Goal: Transaction & Acquisition: Purchase product/service

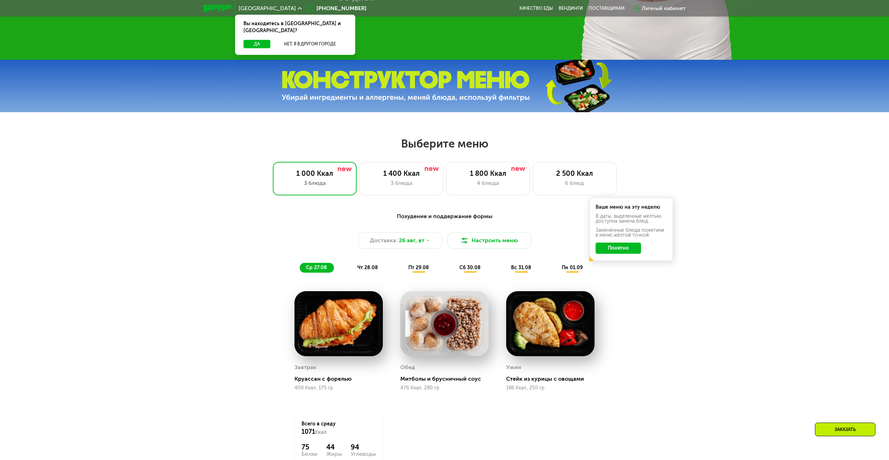
scroll to position [384, 0]
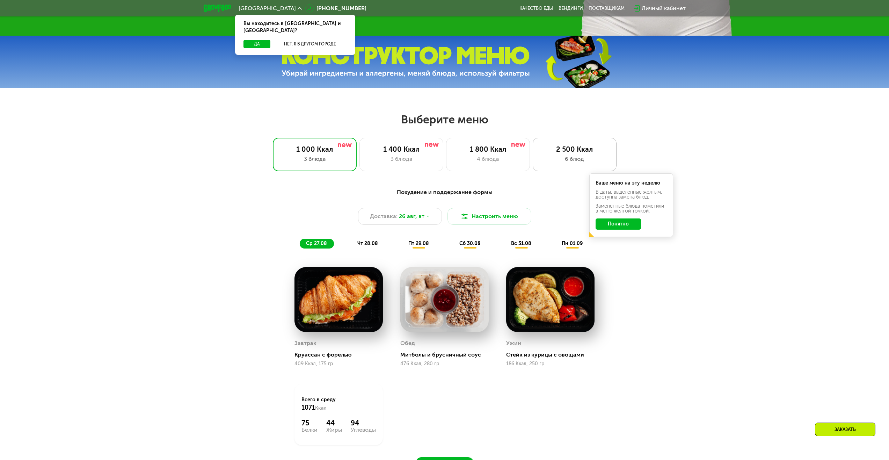
click at [566, 158] on div "6 блюд" at bounding box center [574, 159] width 69 height 8
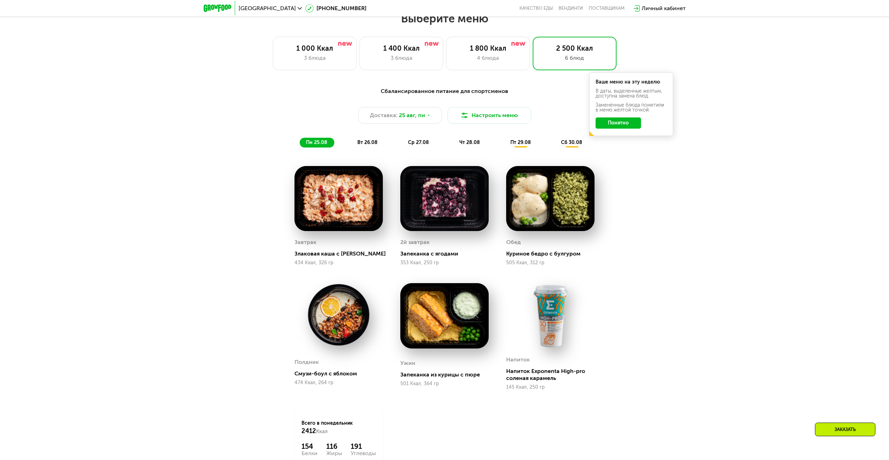
scroll to position [489, 0]
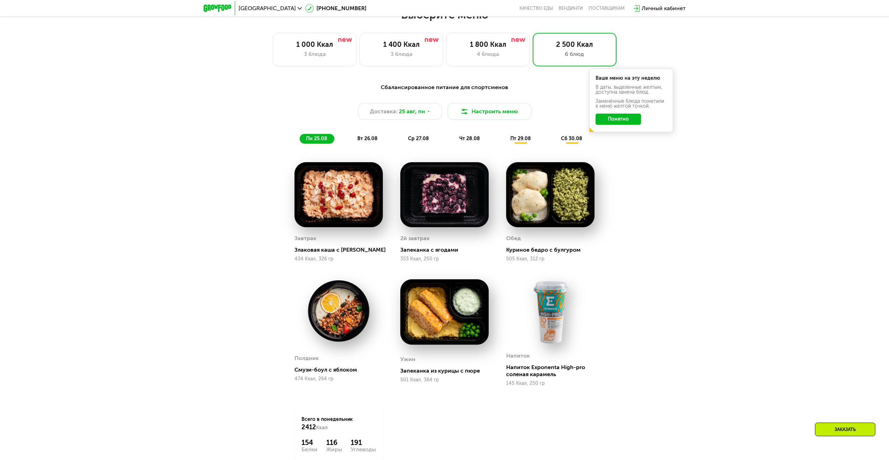
click at [361, 141] on span "вт 26.08" at bounding box center [367, 139] width 20 height 6
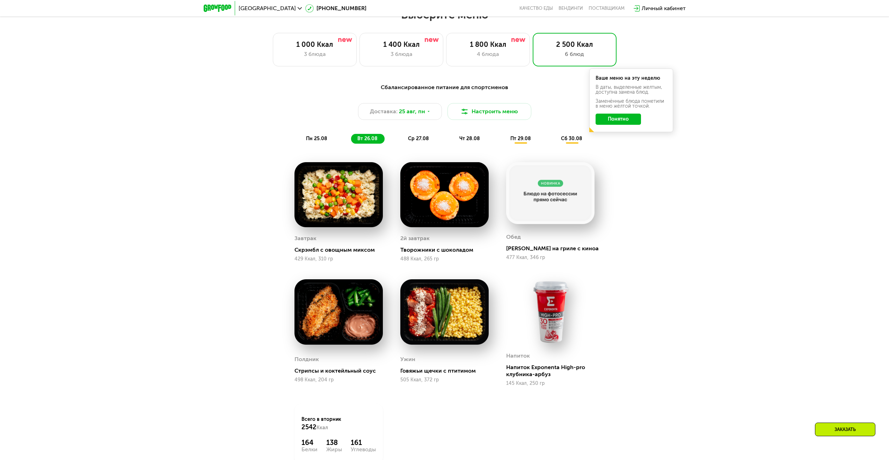
click at [413, 141] on span "ср 27.08" at bounding box center [418, 139] width 21 height 6
click at [474, 139] on span "чт 28.08" at bounding box center [469, 139] width 21 height 6
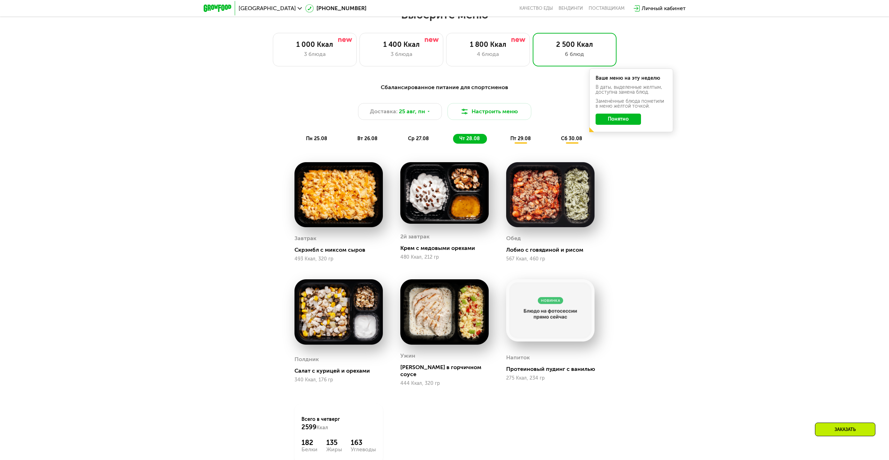
click at [555, 137] on div "пт 29.08" at bounding box center [572, 139] width 35 height 10
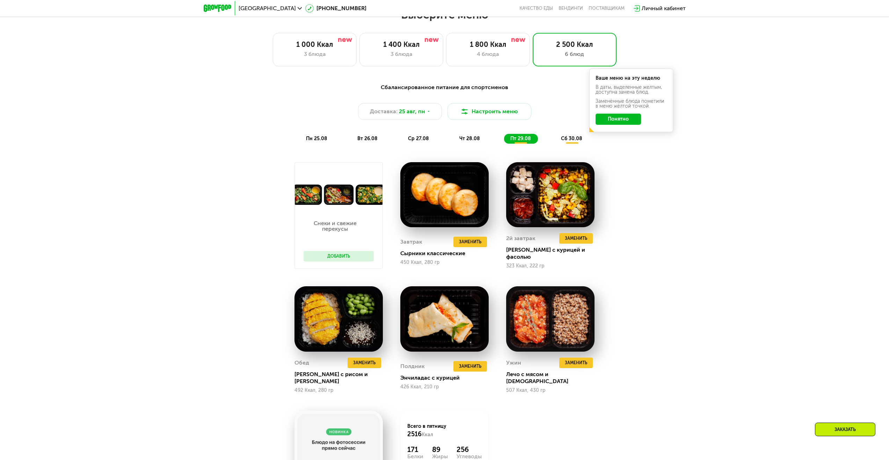
click at [572, 144] on div "сб 30.08" at bounding box center [572, 139] width 35 height 10
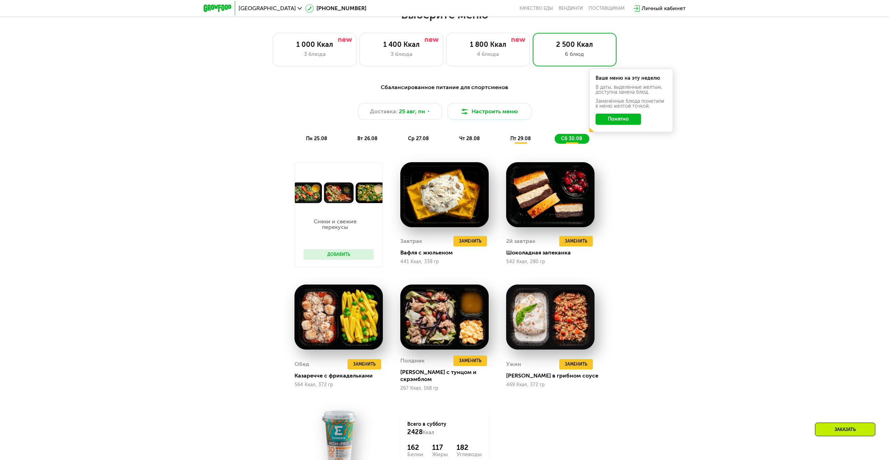
click at [526, 141] on span "пт 29.08" at bounding box center [520, 139] width 21 height 6
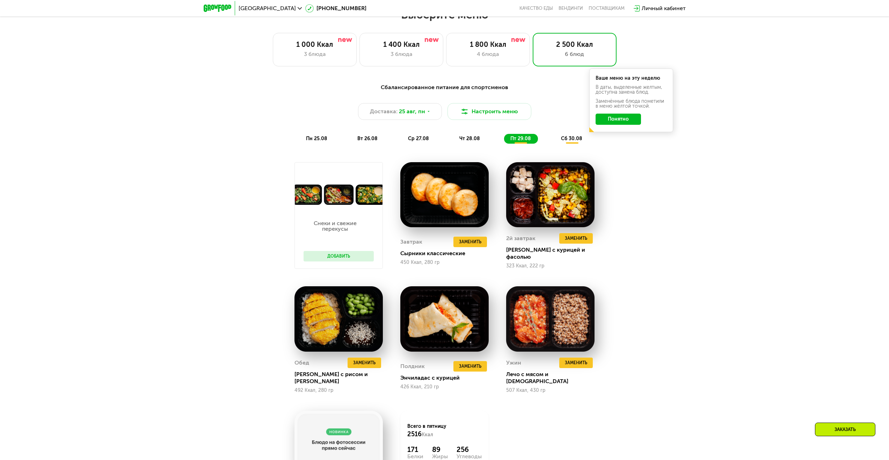
click at [504, 144] on div "чт 28.08" at bounding box center [521, 139] width 34 height 10
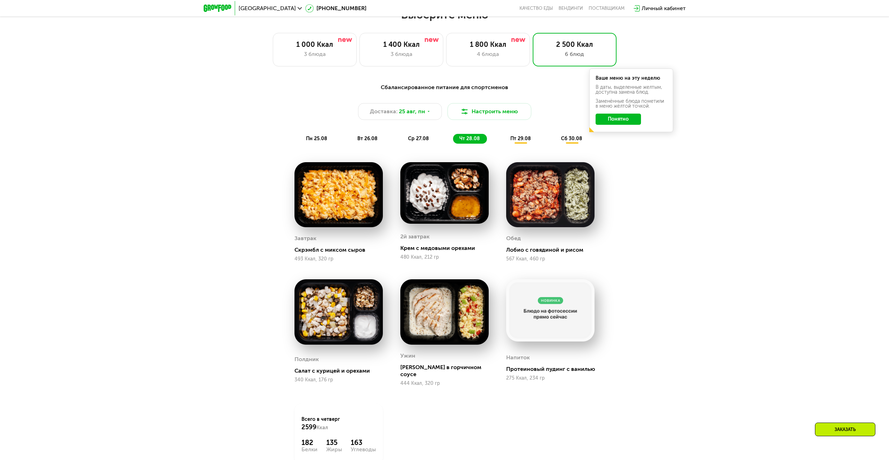
click at [453, 142] on div "ср 27.08" at bounding box center [470, 139] width 34 height 10
